Goal: Task Accomplishment & Management: Complete application form

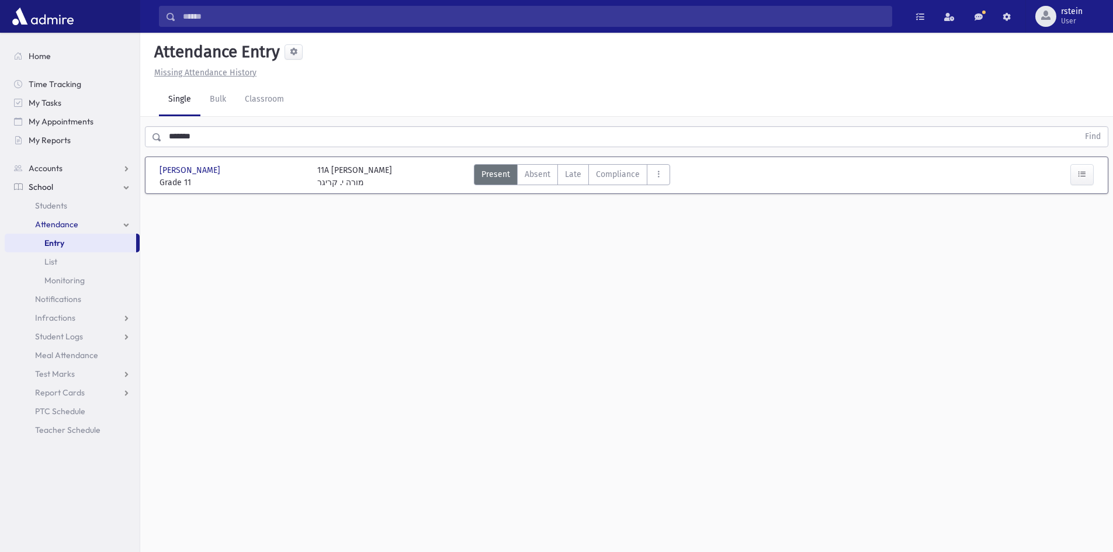
click at [230, 141] on input "*******" at bounding box center [620, 136] width 917 height 21
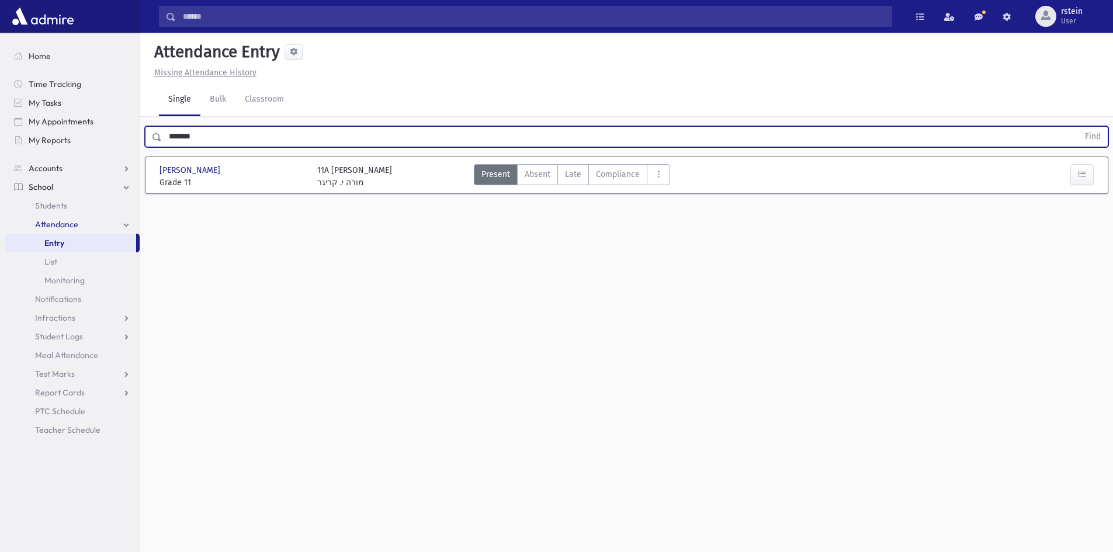
click at [1078, 127] on button "Find" at bounding box center [1093, 137] width 30 height 20
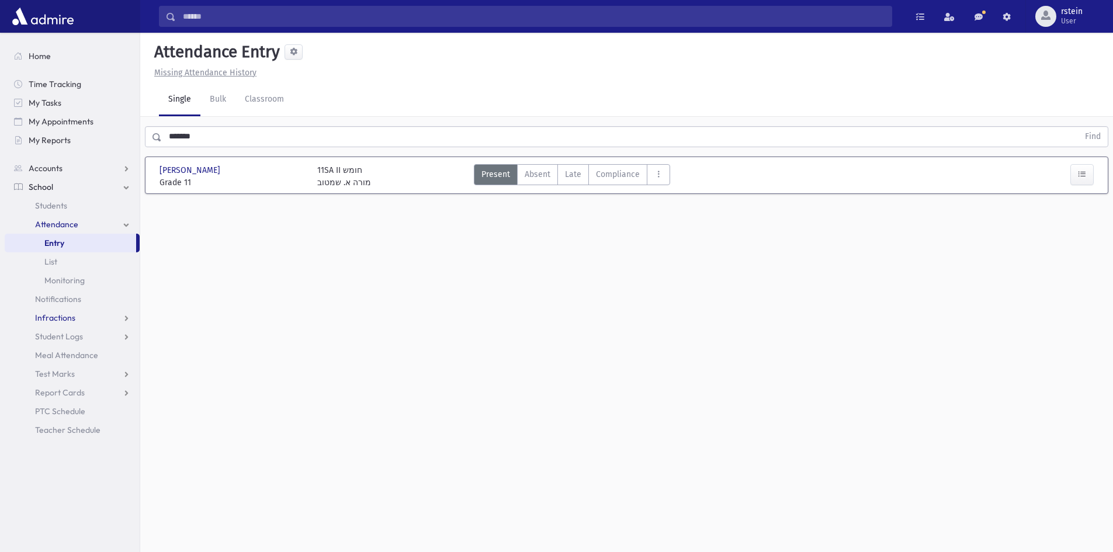
click at [113, 318] on link "Infractions" at bounding box center [72, 317] width 135 height 19
click at [112, 331] on link "Entry" at bounding box center [72, 336] width 135 height 19
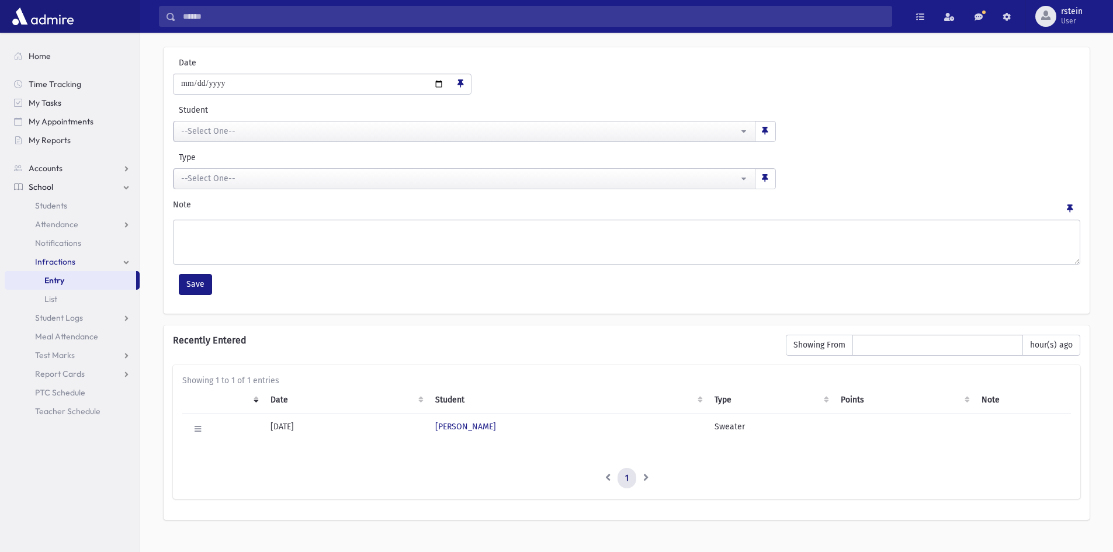
scroll to position [58, 0]
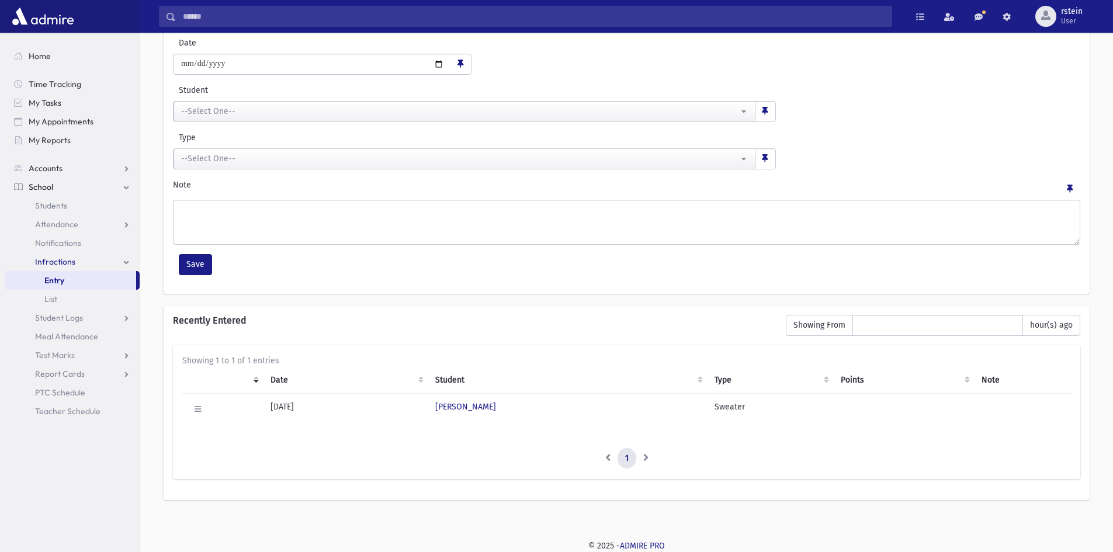
click at [91, 289] on link "Entry" at bounding box center [70, 280] width 131 height 19
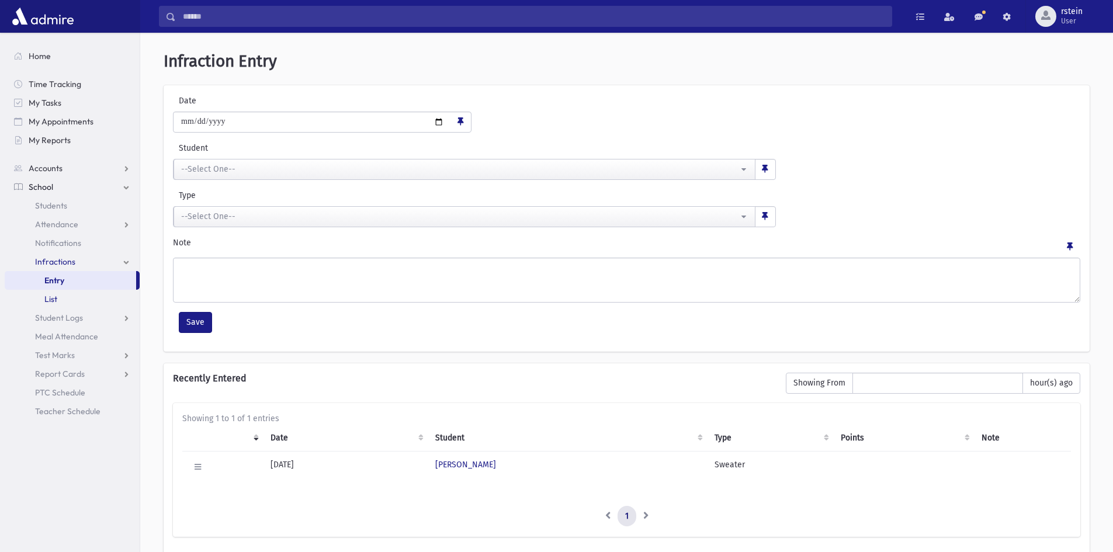
click at [88, 294] on link "List" at bounding box center [72, 299] width 135 height 19
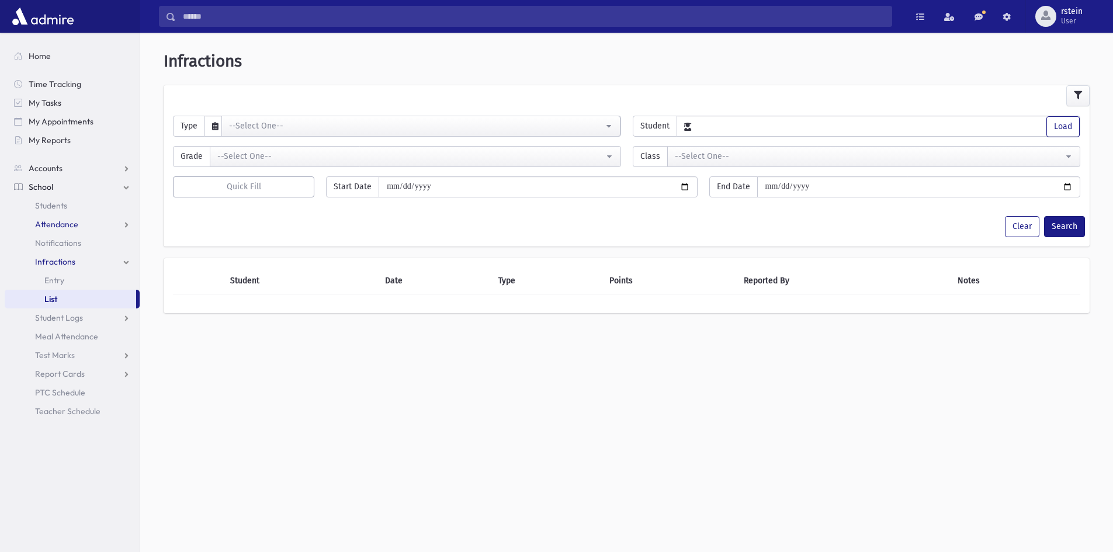
click at [90, 225] on link "Attendance" at bounding box center [72, 224] width 135 height 19
click at [85, 242] on link "Entry" at bounding box center [72, 243] width 135 height 19
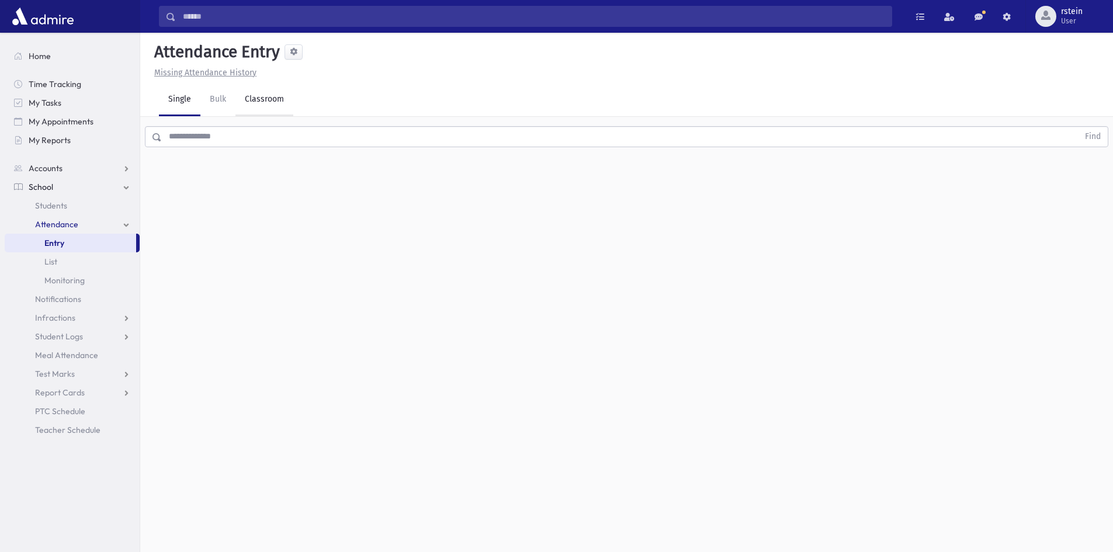
click at [270, 88] on link "Classroom" at bounding box center [264, 100] width 58 height 33
click at [204, 99] on link "Bulk" at bounding box center [217, 100] width 35 height 33
click at [183, 98] on link "Single" at bounding box center [179, 100] width 41 height 33
click at [197, 129] on input "text" at bounding box center [620, 136] width 917 height 21
